Goal: Task Accomplishment & Management: Use online tool/utility

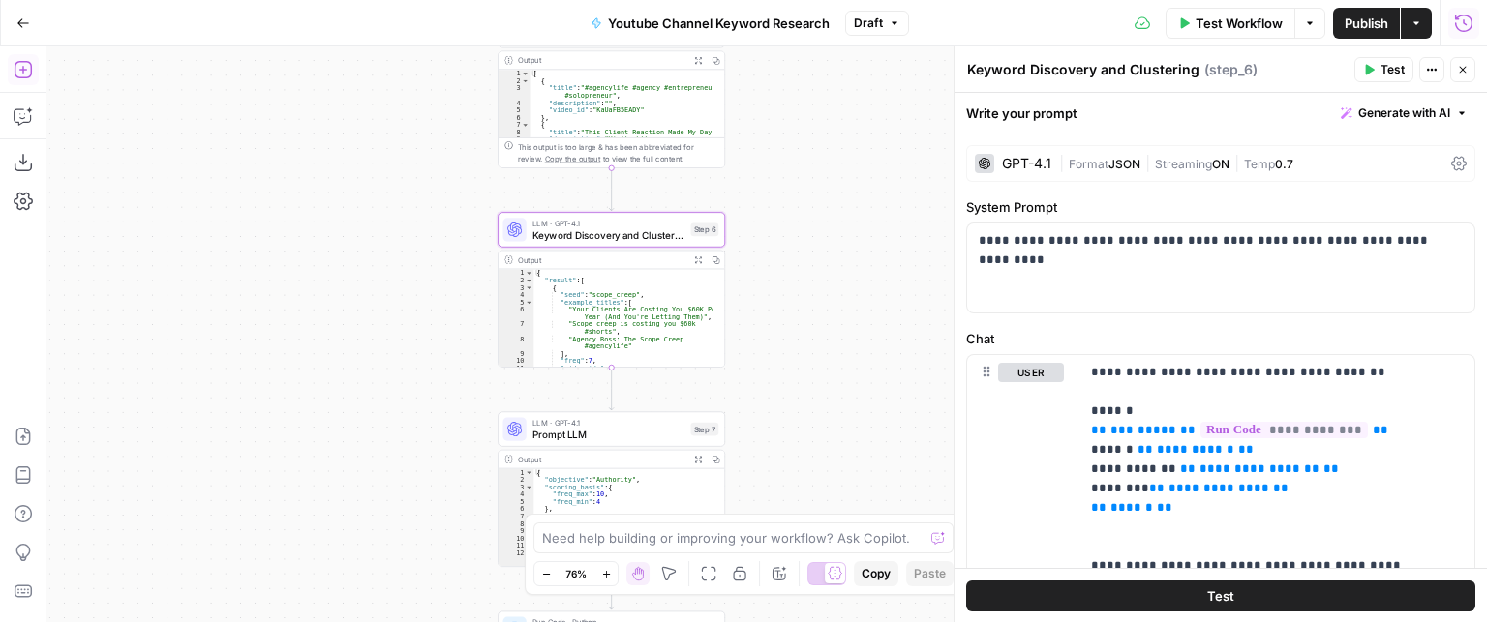
scroll to position [290, 0]
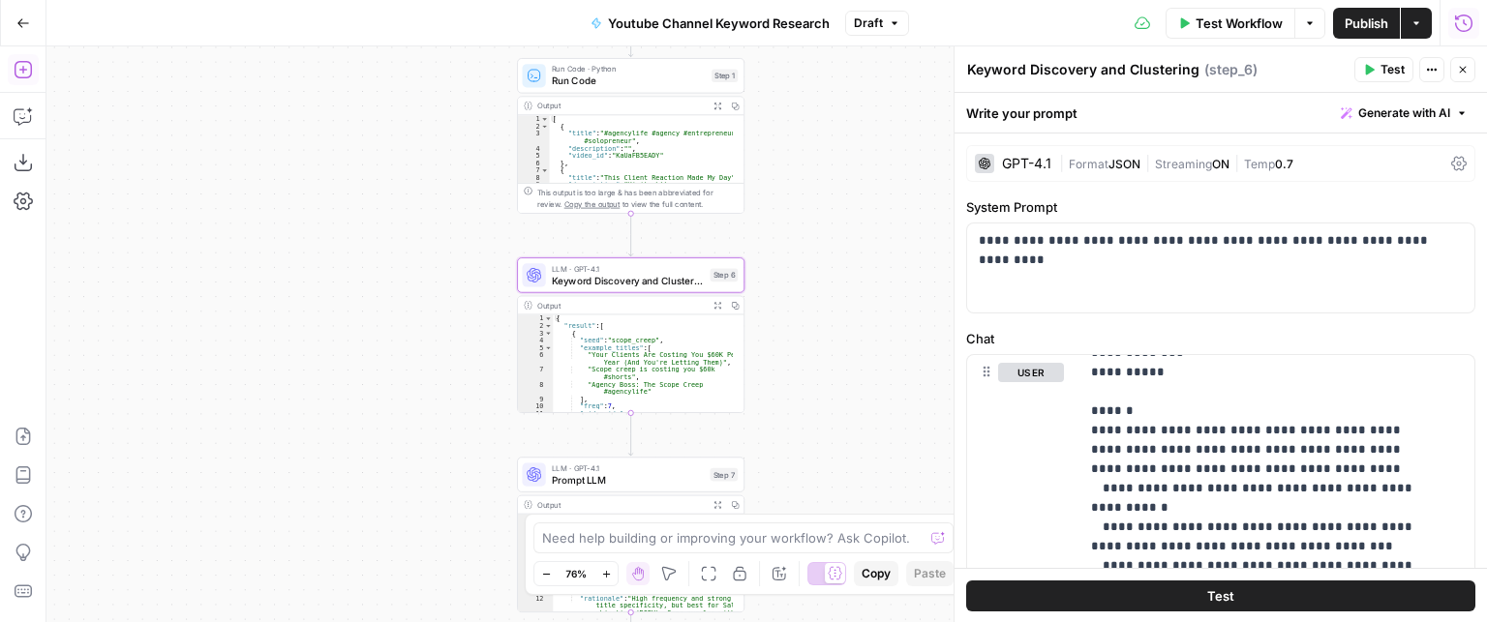
drag, startPoint x: 0, startPoint y: 0, endPoint x: 852, endPoint y: 244, distance: 885.9
click at [852, 244] on div "true false Workflow Set Inputs Inputs Call API Call API Step 2 Output Expand Ou…" at bounding box center [766, 334] width 1440 height 576
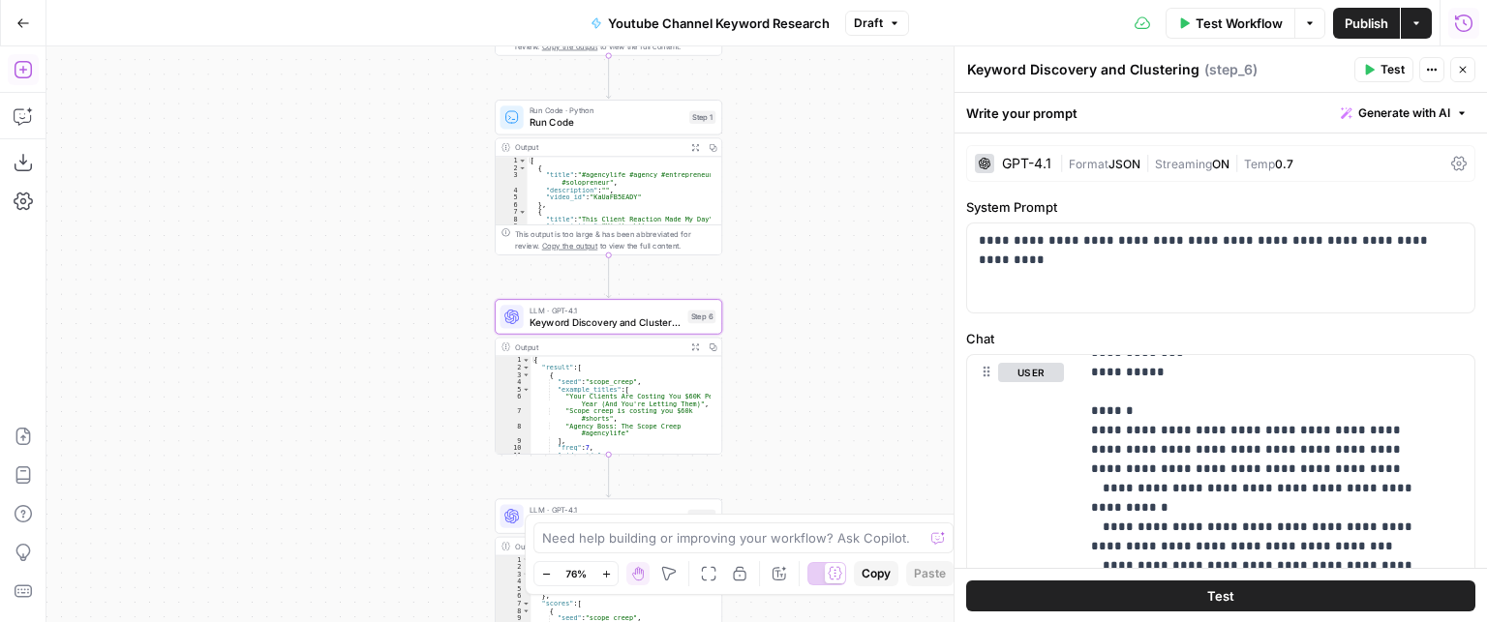
drag, startPoint x: 848, startPoint y: 267, endPoint x: 826, endPoint y: 309, distance: 47.2
click at [826, 309] on div "true false Workflow Set Inputs Inputs Call API Call API Step 2 Output Expand Ou…" at bounding box center [766, 334] width 1440 height 576
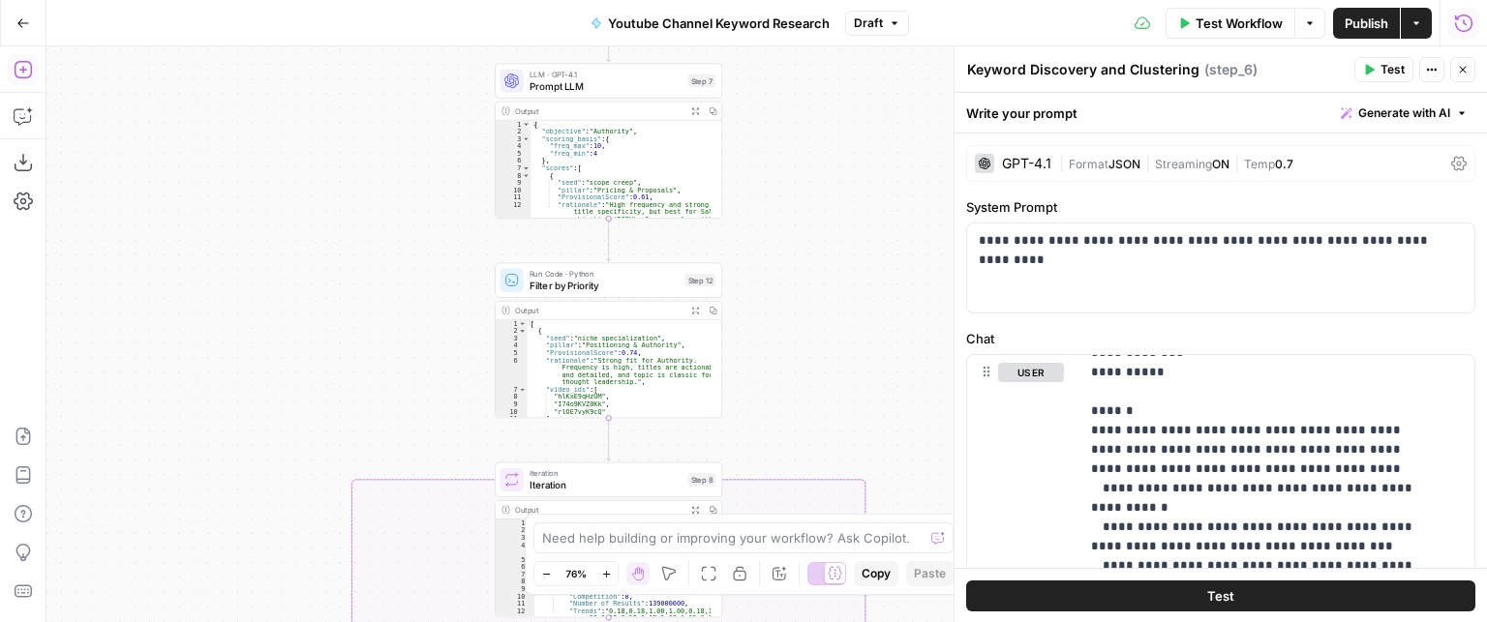
click at [646, 293] on div "Run Code · Python Filter by Priority Step 12 Copy step Delete step Add Note Test" at bounding box center [608, 280] width 227 height 35
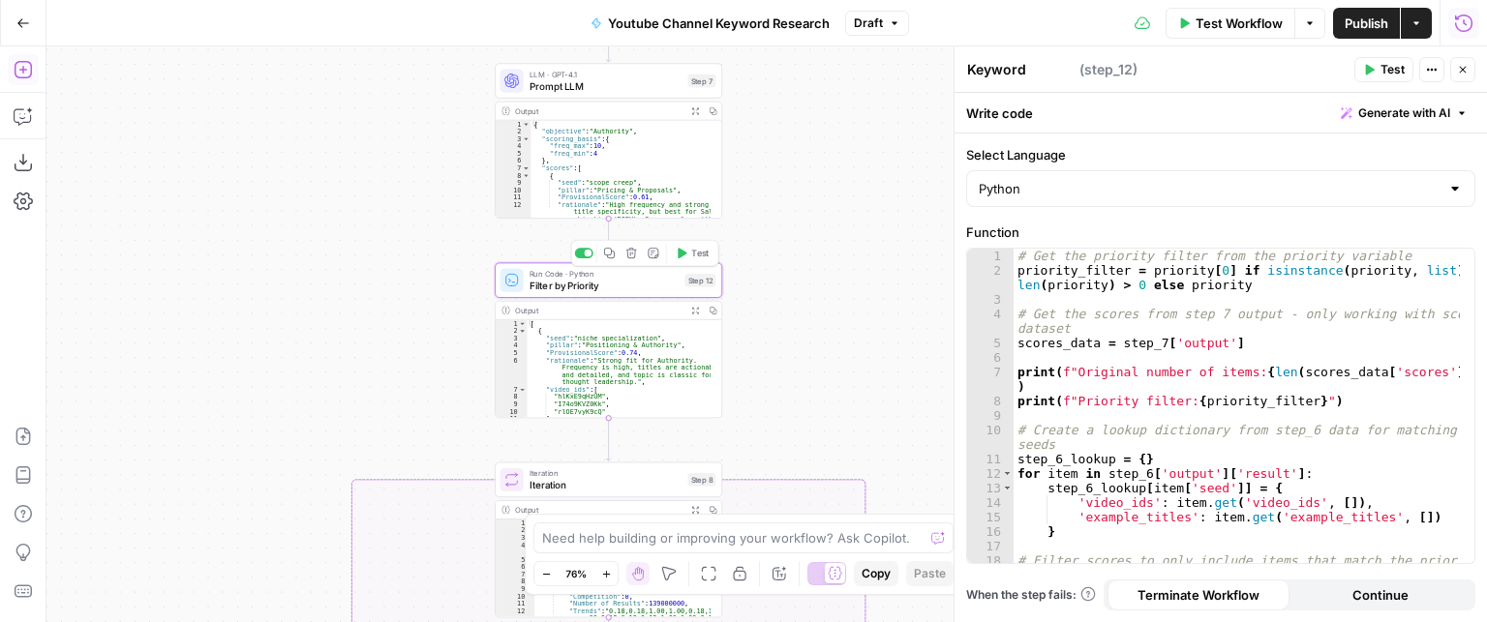
type textarea "Filter by Priority"
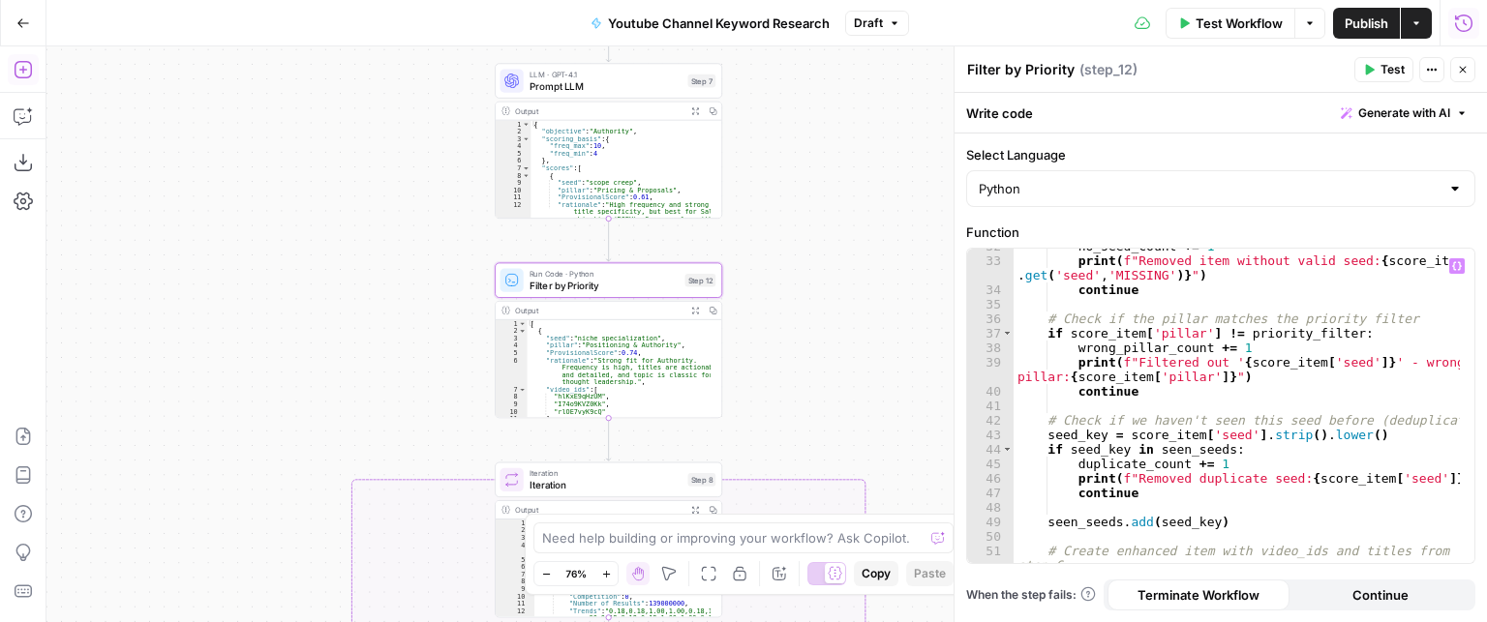
scroll to position [568, 0]
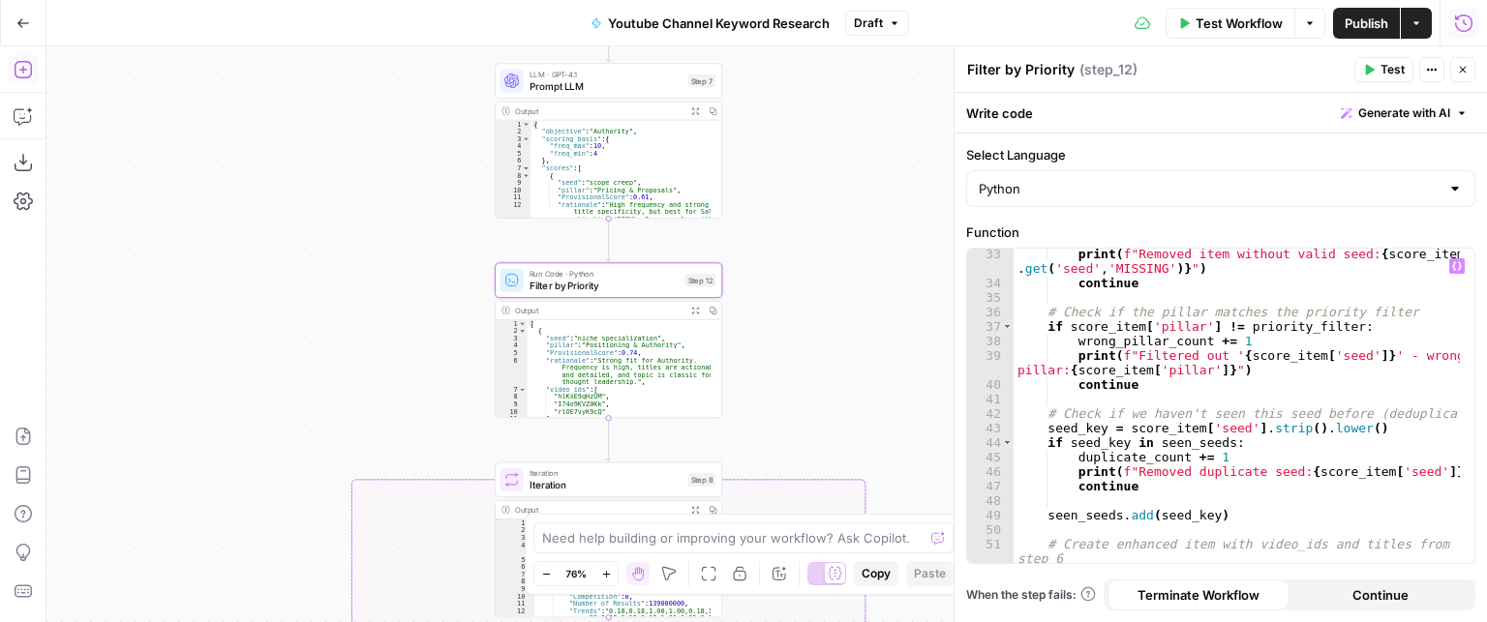
click at [1258, 280] on div "print ( f"Removed item without valid seed: { score_item . get ( 'seed' , 'MISSI…" at bounding box center [1236, 434] width 447 height 374
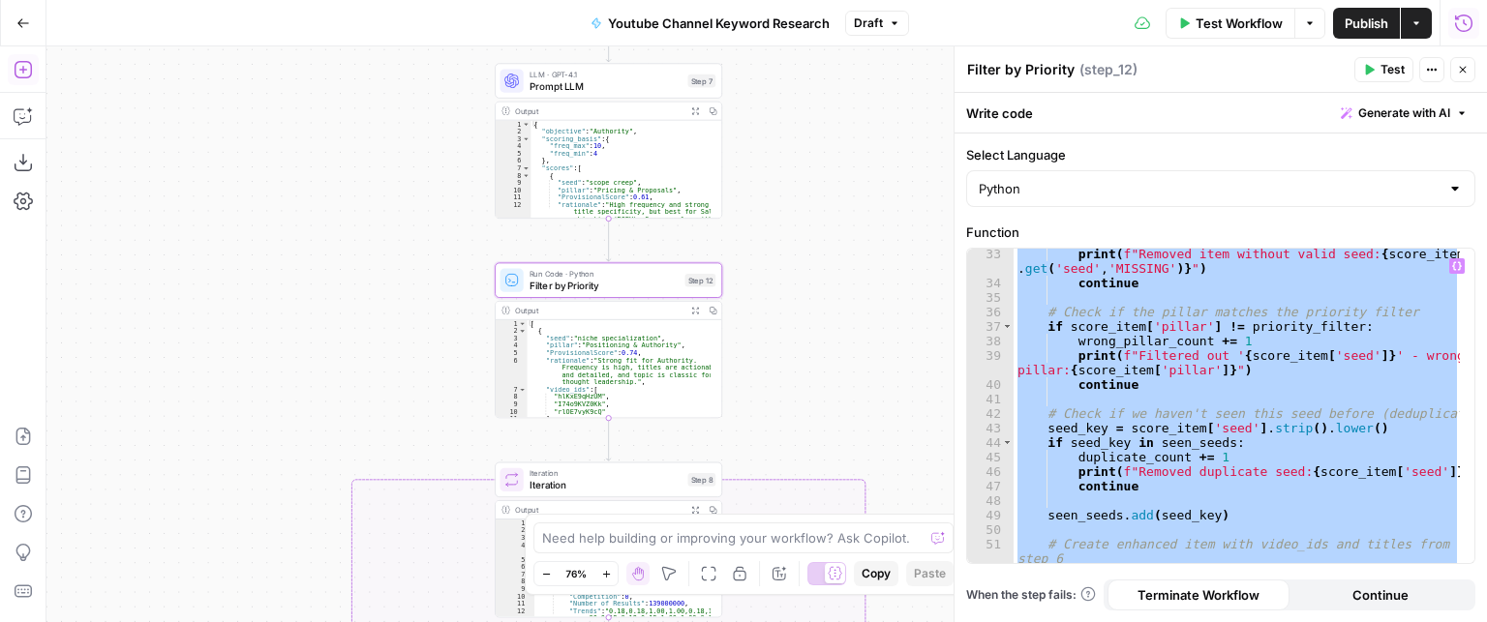
paste textarea
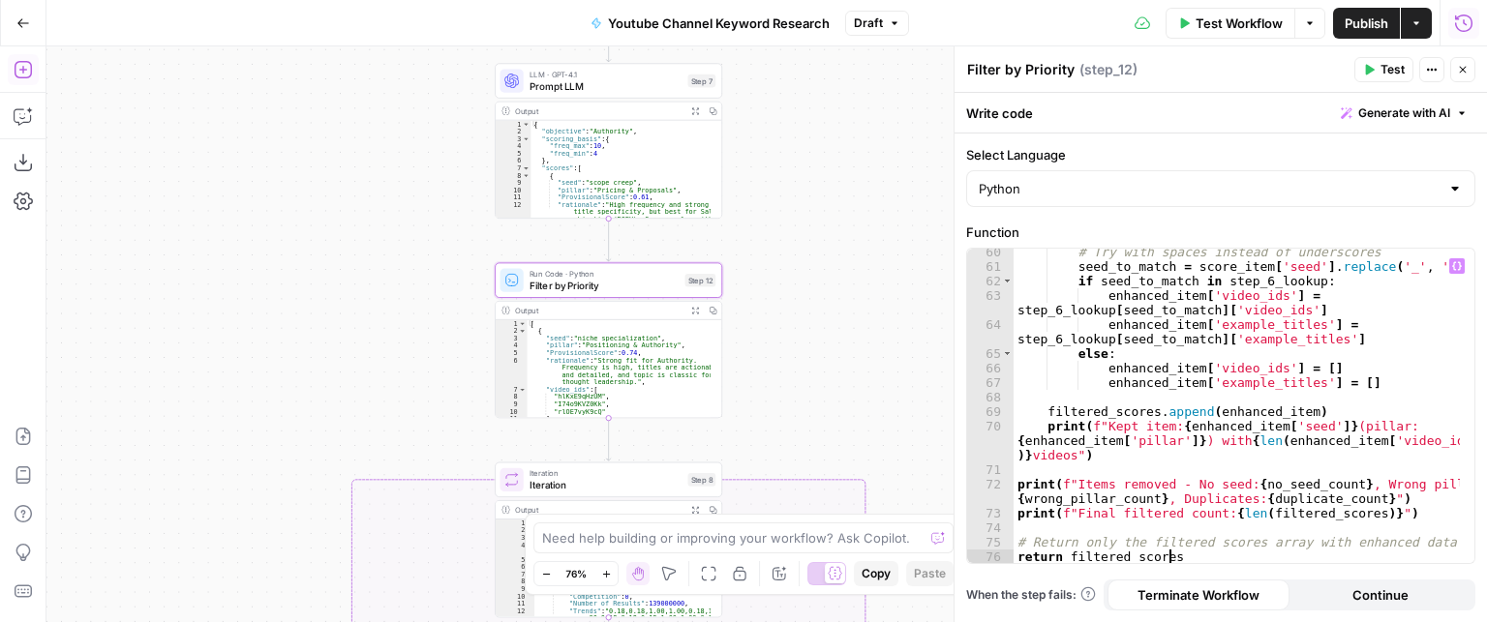
type textarea "**********"
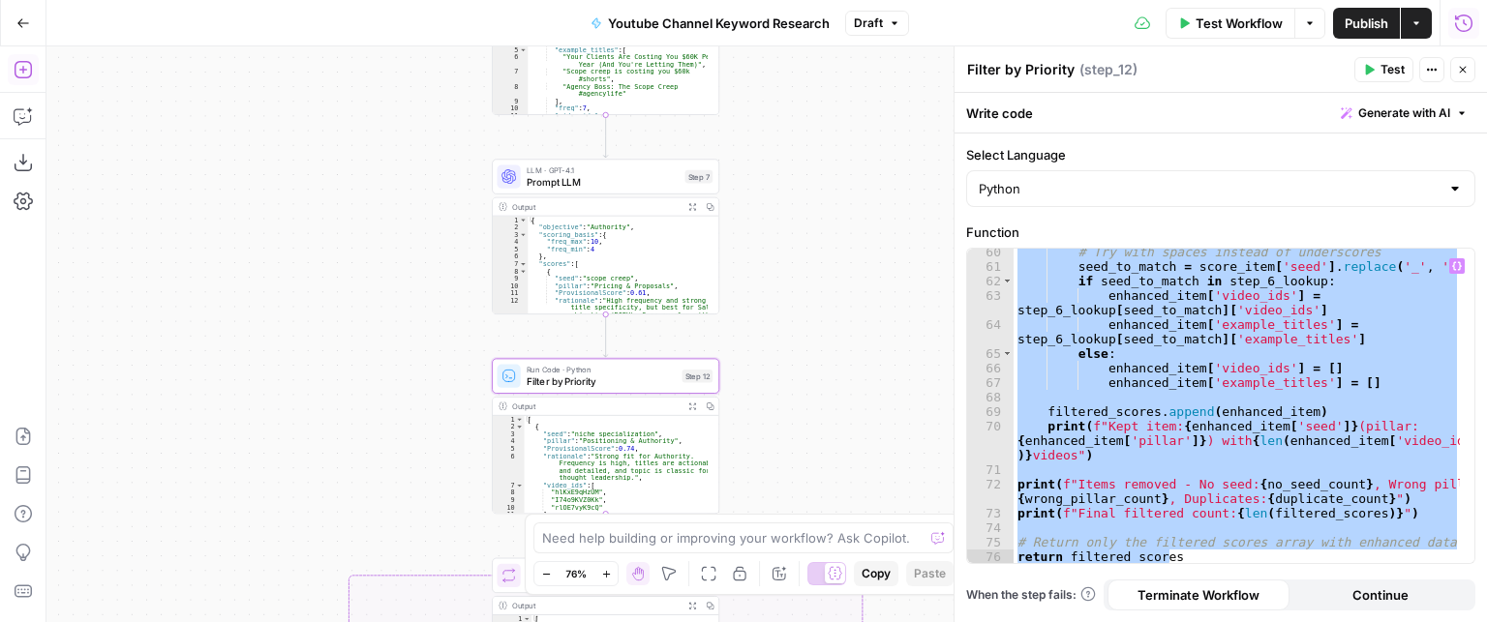
drag, startPoint x: 774, startPoint y: 166, endPoint x: 801, endPoint y: 316, distance: 152.4
click at [796, 325] on div "true false Workflow Set Inputs Inputs Call API Call API Step 2 Output Expand Ou…" at bounding box center [766, 334] width 1440 height 576
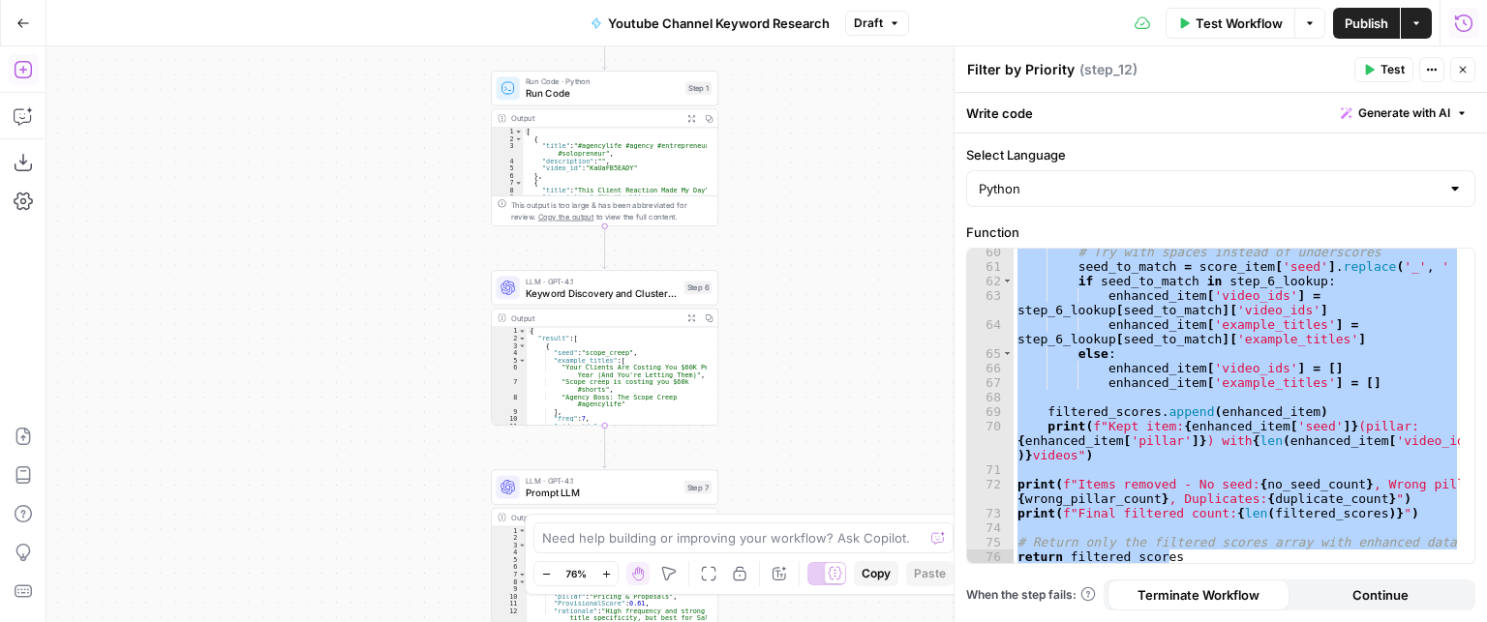
drag, startPoint x: 796, startPoint y: 150, endPoint x: 778, endPoint y: 346, distance: 197.3
click at [778, 346] on div "true false Workflow Set Inputs Inputs Call API Call API Step 2 Output Expand Ou…" at bounding box center [766, 334] width 1440 height 576
click at [630, 293] on span "Keyword Discovery and Clustering" at bounding box center [602, 292] width 153 height 15
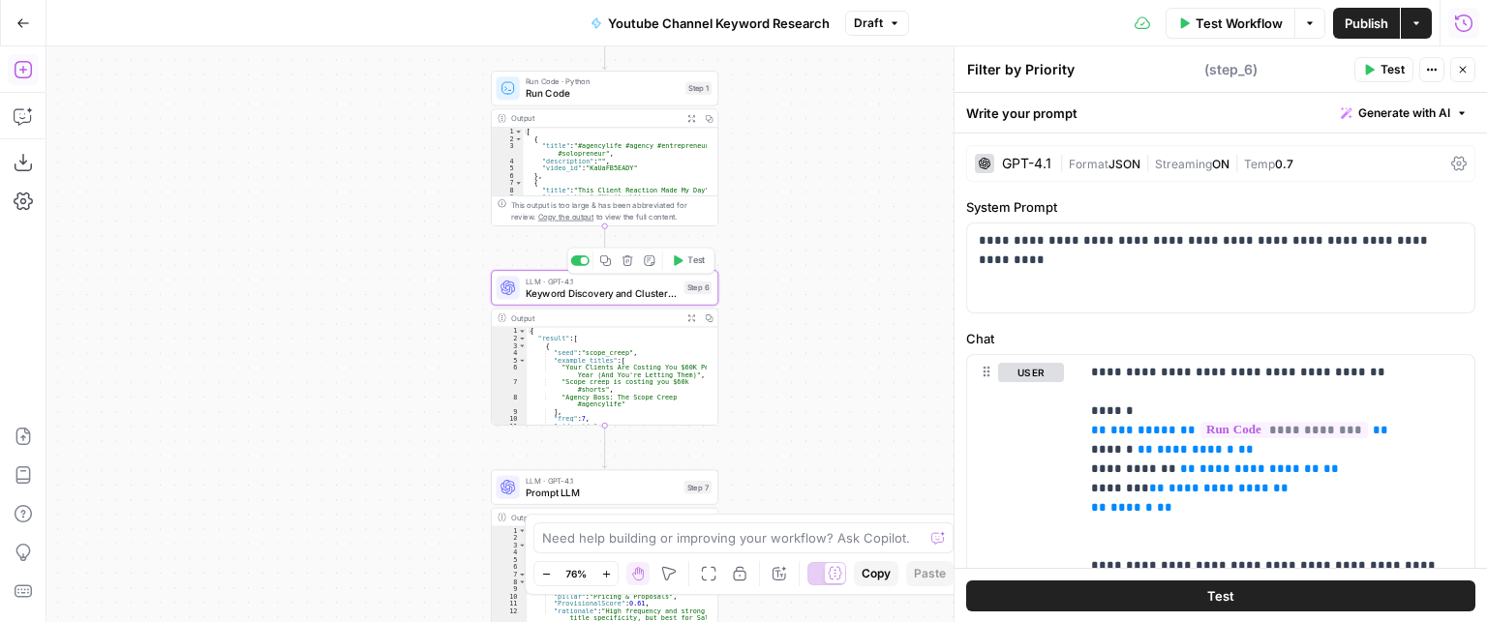
type textarea "Keyword Discovery and Clustering"
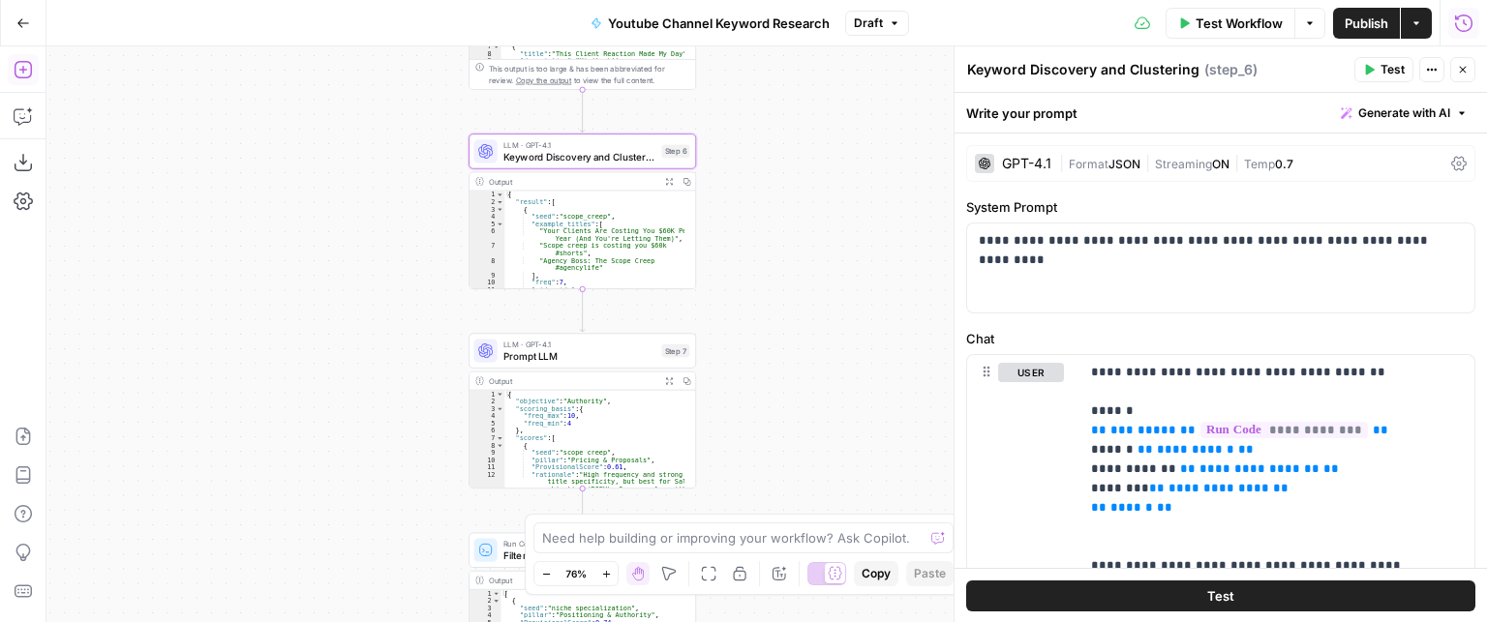
drag, startPoint x: 871, startPoint y: 239, endPoint x: 856, endPoint y: 100, distance: 140.2
click at [851, 96] on div "true false Workflow Set Inputs Inputs Call API Call API Step 2 Output Expand Ou…" at bounding box center [766, 334] width 1440 height 576
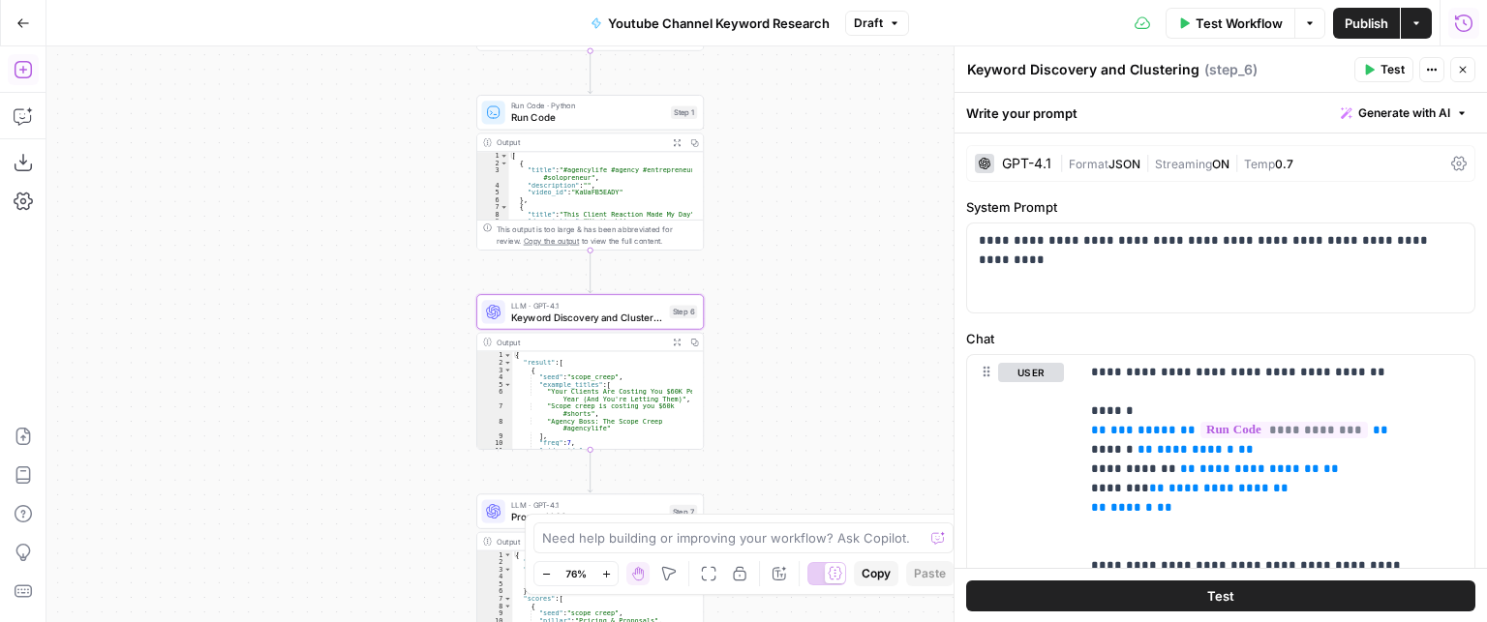
drag, startPoint x: 898, startPoint y: 266, endPoint x: 890, endPoint y: 368, distance: 101.9
click at [890, 368] on div "true false Workflow Set Inputs Inputs Call API Call API Step 2 Output Expand Ou…" at bounding box center [766, 334] width 1440 height 576
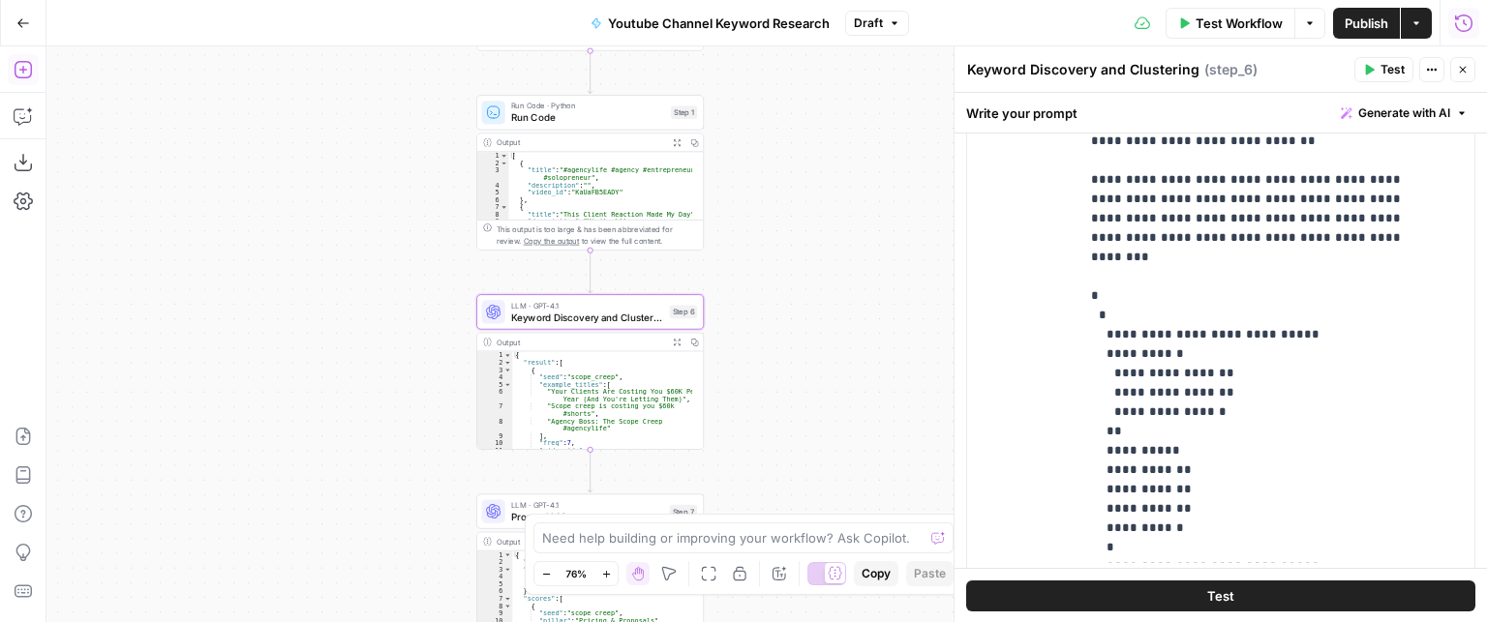
scroll to position [562, 0]
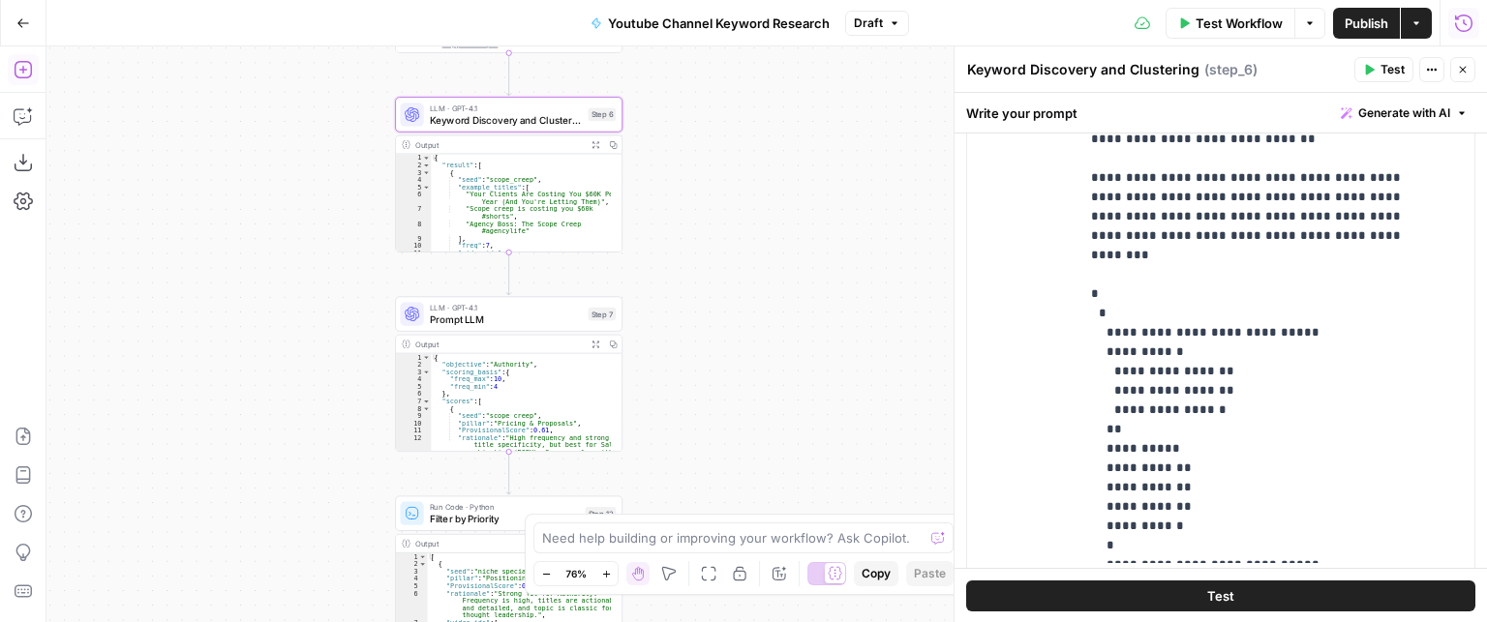
drag, startPoint x: 883, startPoint y: 368, endPoint x: 801, endPoint y: 170, distance: 213.5
click at [801, 170] on div "true false Workflow Set Inputs Inputs Call API Call API Step 2 Output Expand Ou…" at bounding box center [766, 334] width 1440 height 576
click at [538, 324] on span "Prompt LLM" at bounding box center [506, 319] width 153 height 15
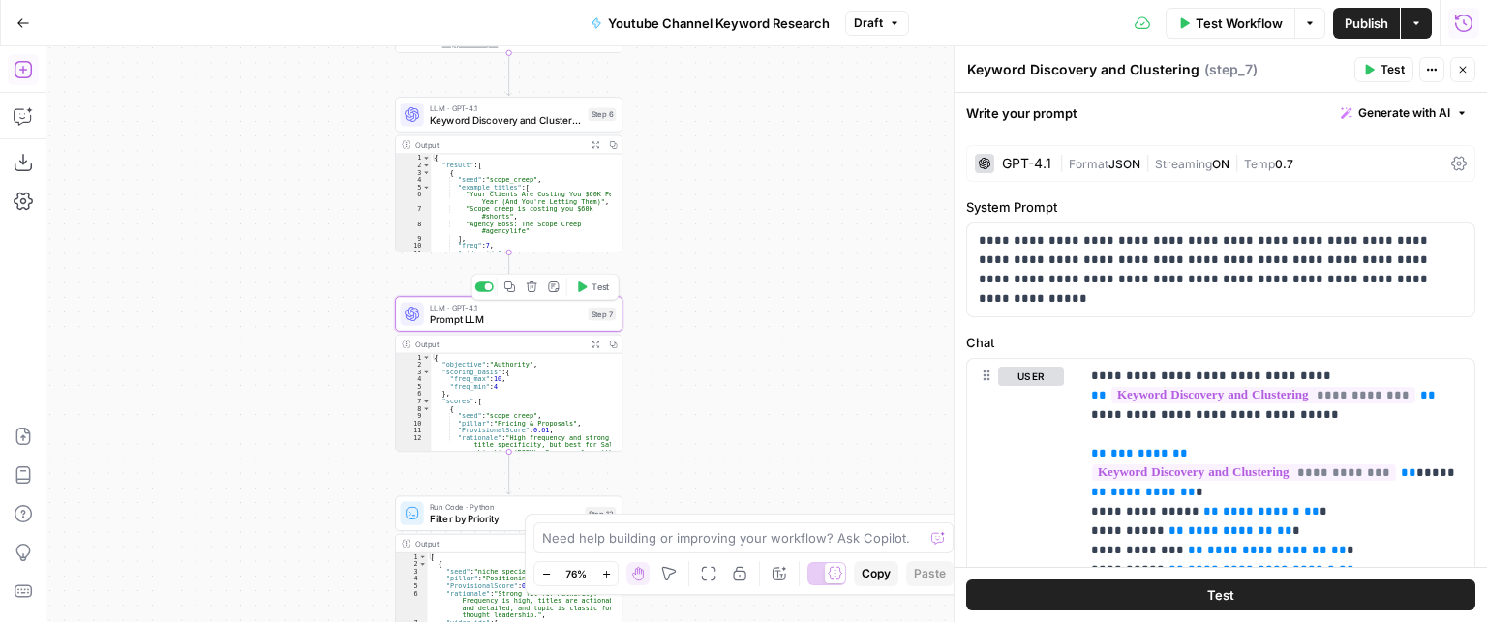
type textarea "Prompt LLM"
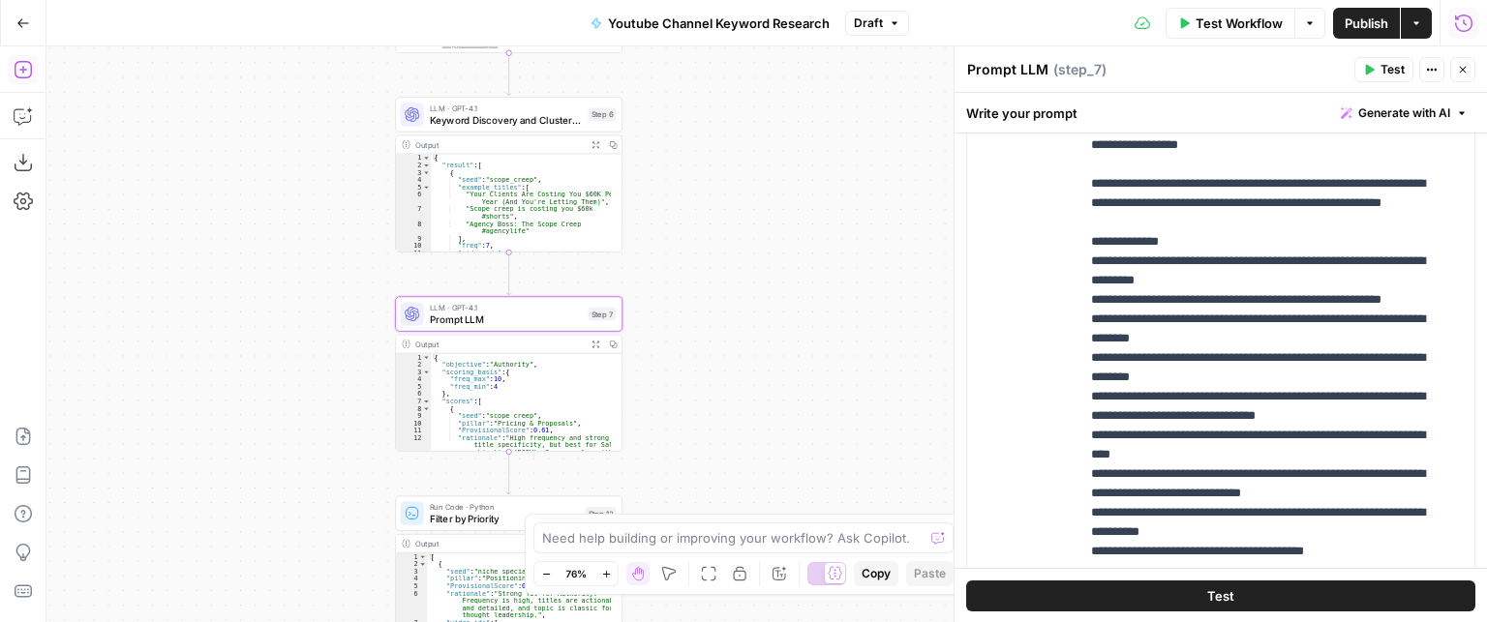
scroll to position [484, 0]
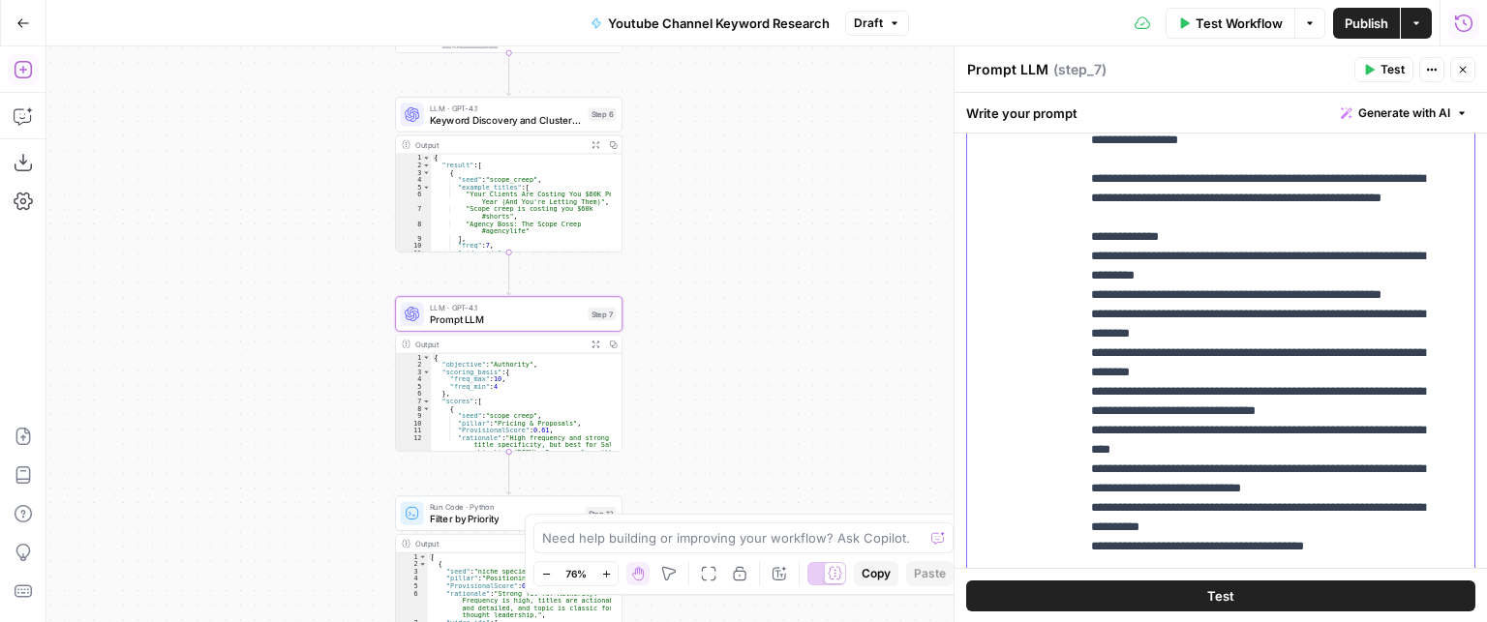
click at [1239, 278] on p "**********" at bounding box center [1262, 286] width 343 height 1394
click at [1214, 254] on p "**********" at bounding box center [1262, 286] width 343 height 1394
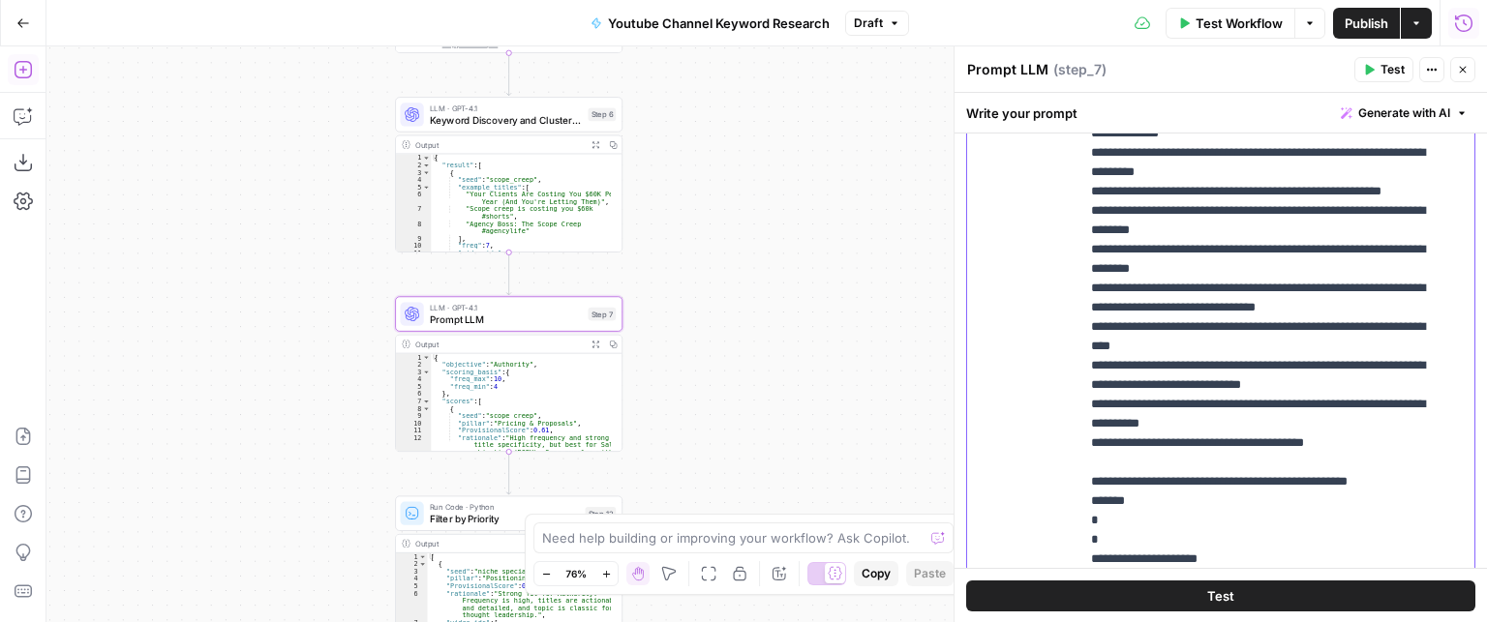
scroll to position [620, 0]
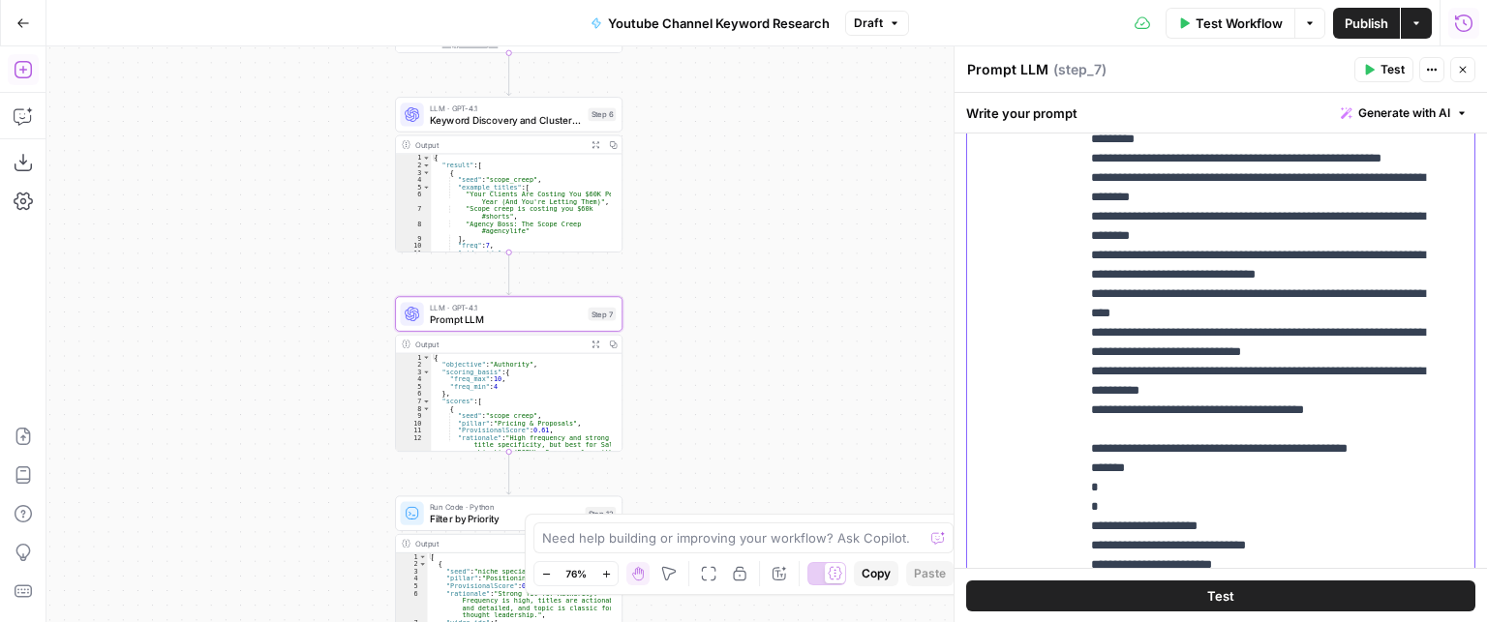
drag, startPoint x: 1250, startPoint y: 253, endPoint x: 1228, endPoint y: 444, distance: 192.9
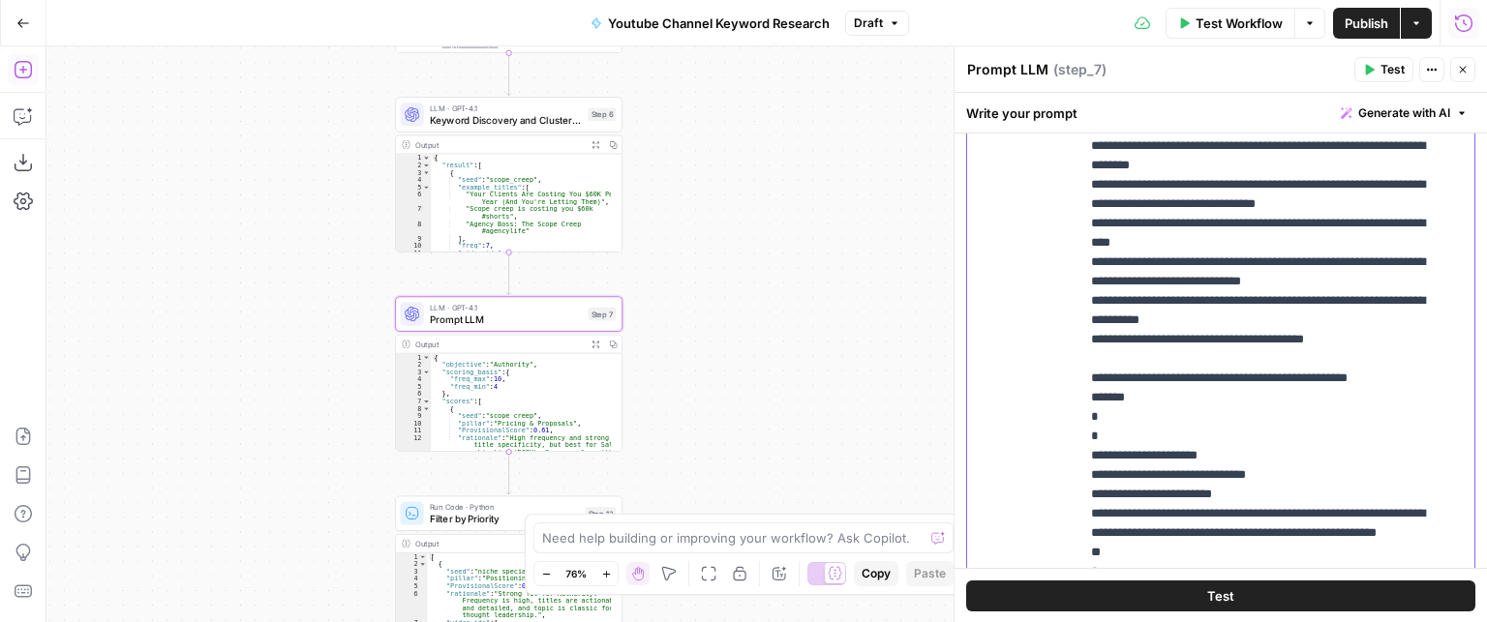
scroll to position [414, 0]
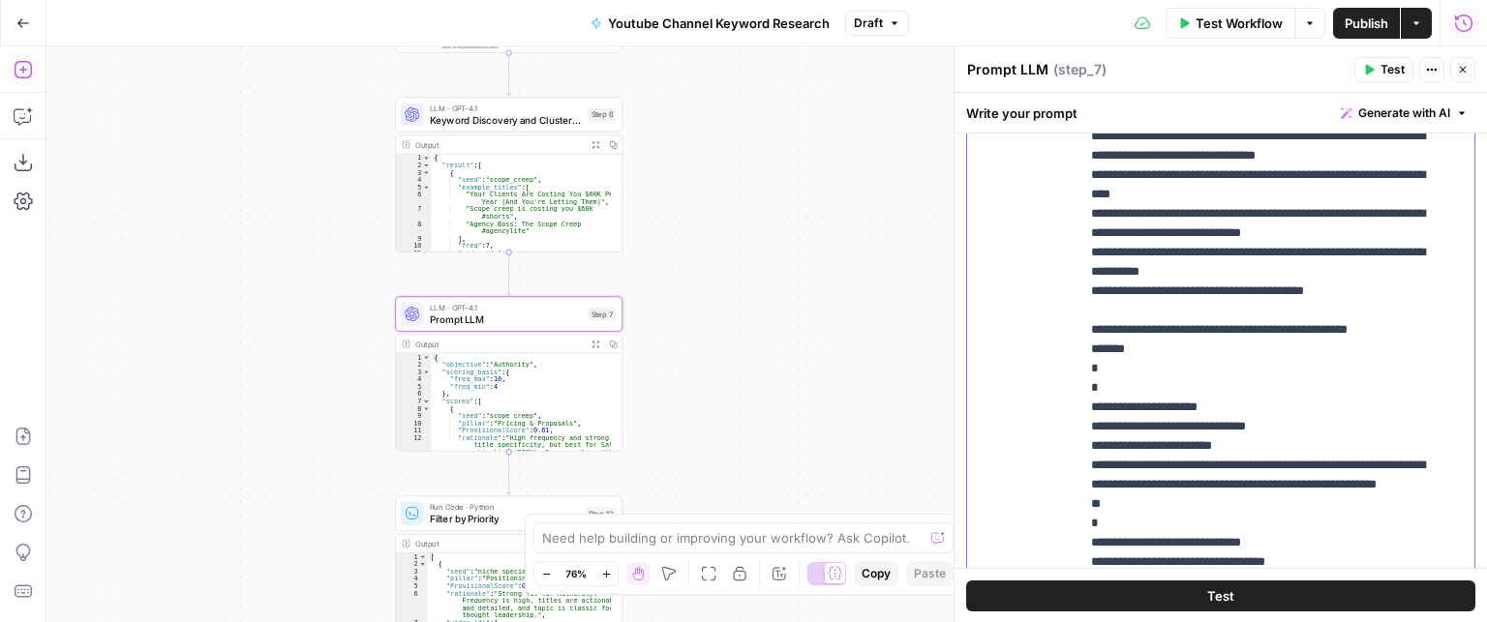
drag, startPoint x: 1191, startPoint y: 332, endPoint x: 1188, endPoint y: 431, distance: 98.8
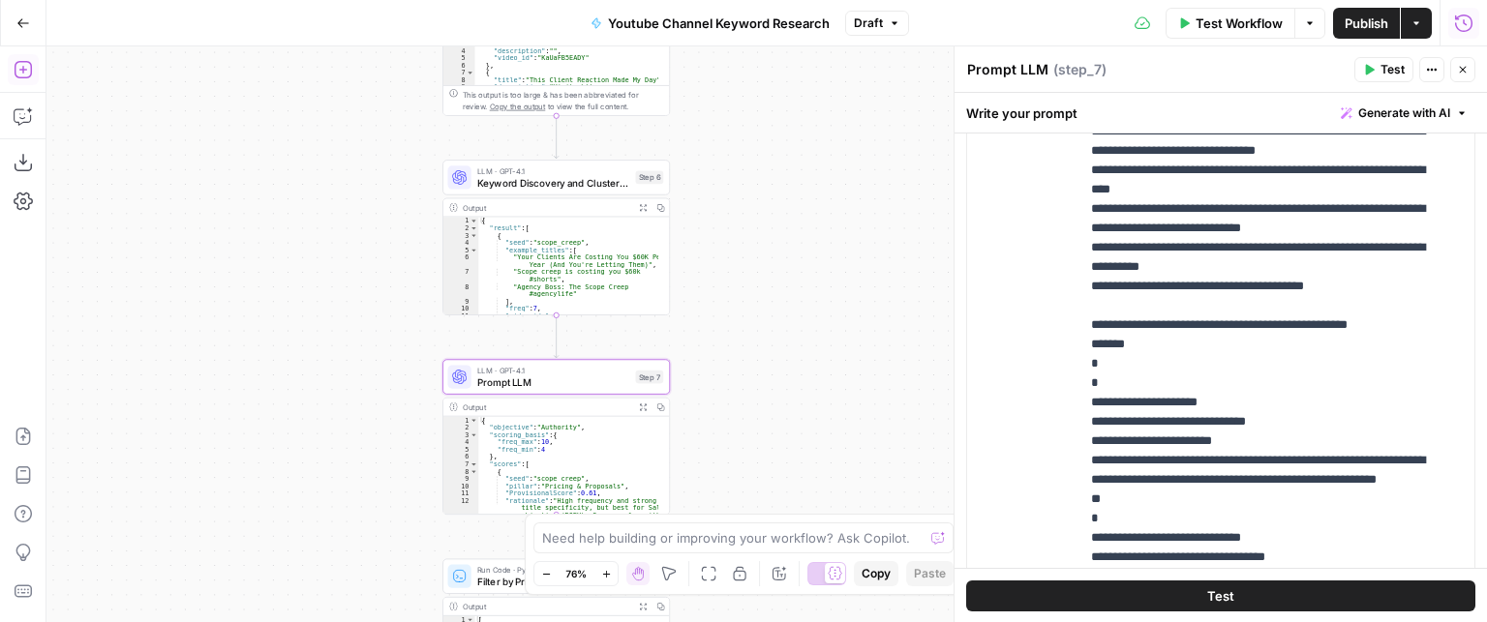
drag, startPoint x: 715, startPoint y: 350, endPoint x: 765, endPoint y: 423, distance: 87.8
click at [765, 423] on div "true false Workflow Set Inputs Inputs Call API Call API Step 2 Output Expand Ou…" at bounding box center [766, 334] width 1440 height 576
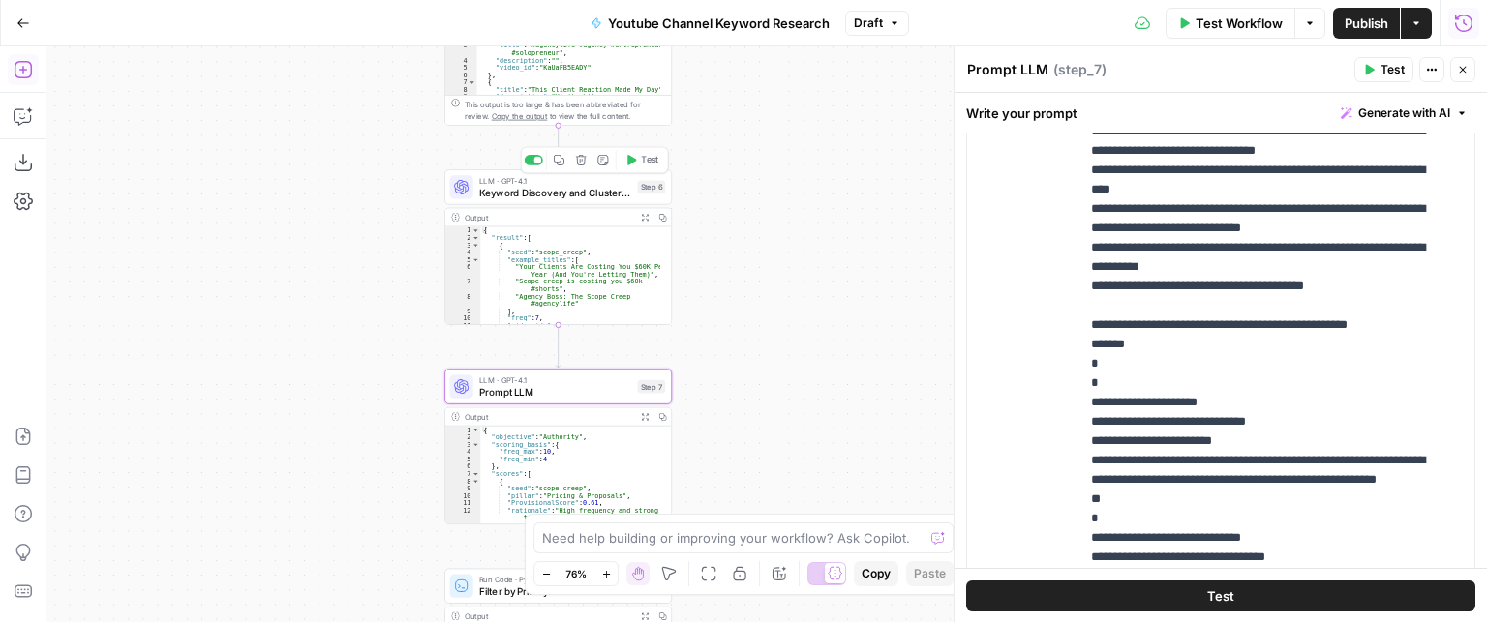
click at [524, 193] on span "Keyword Discovery and Clustering" at bounding box center [555, 192] width 153 height 15
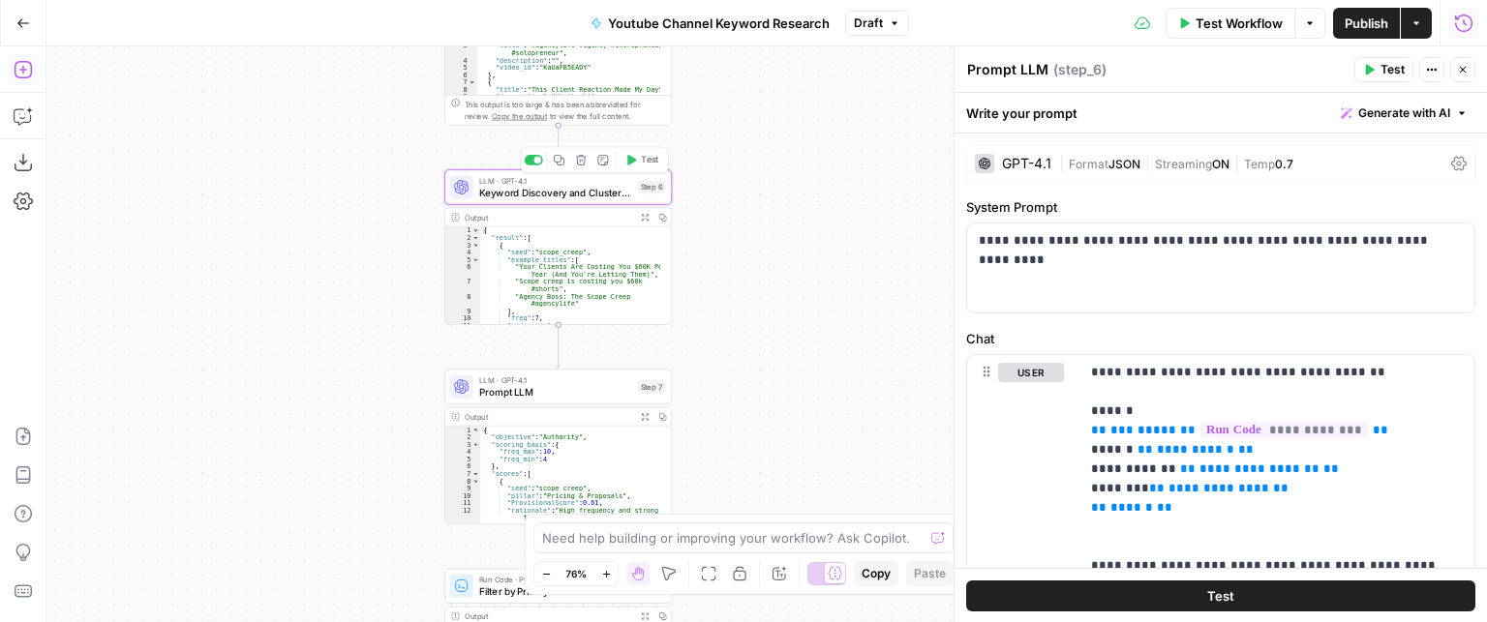
type textarea "Keyword Discovery and Clustering"
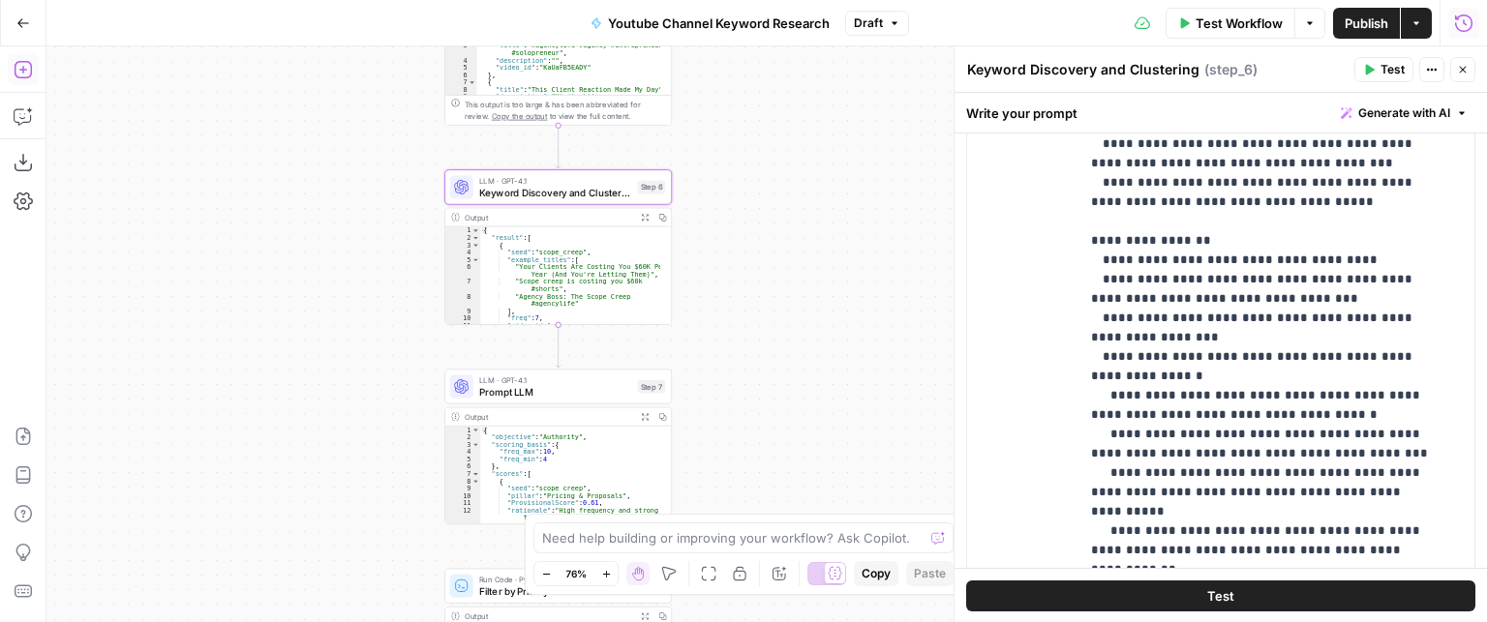
scroll to position [387, 0]
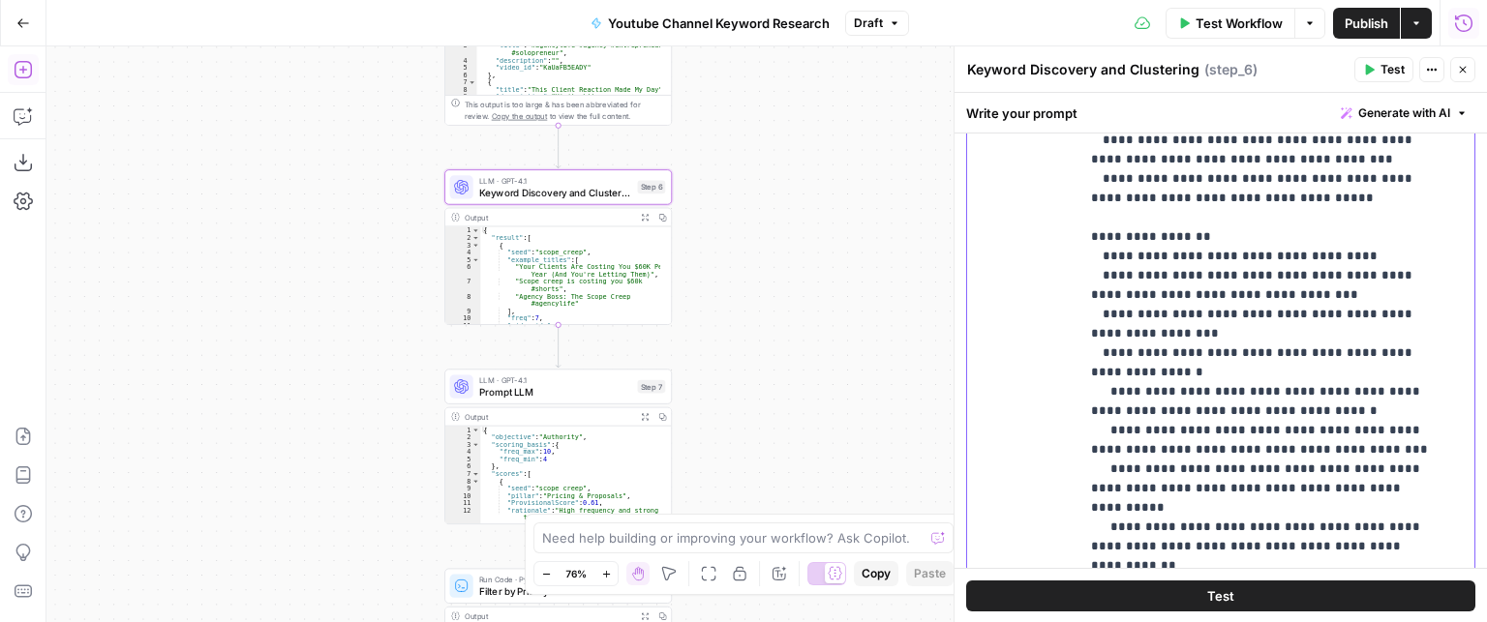
click at [1160, 249] on p "**********" at bounding box center [1262, 353] width 343 height 1336
click at [1196, 310] on p "**********" at bounding box center [1262, 353] width 343 height 1336
click at [1258, 253] on p "**********" at bounding box center [1262, 353] width 343 height 1336
